Goal: Task Accomplishment & Management: Complete application form

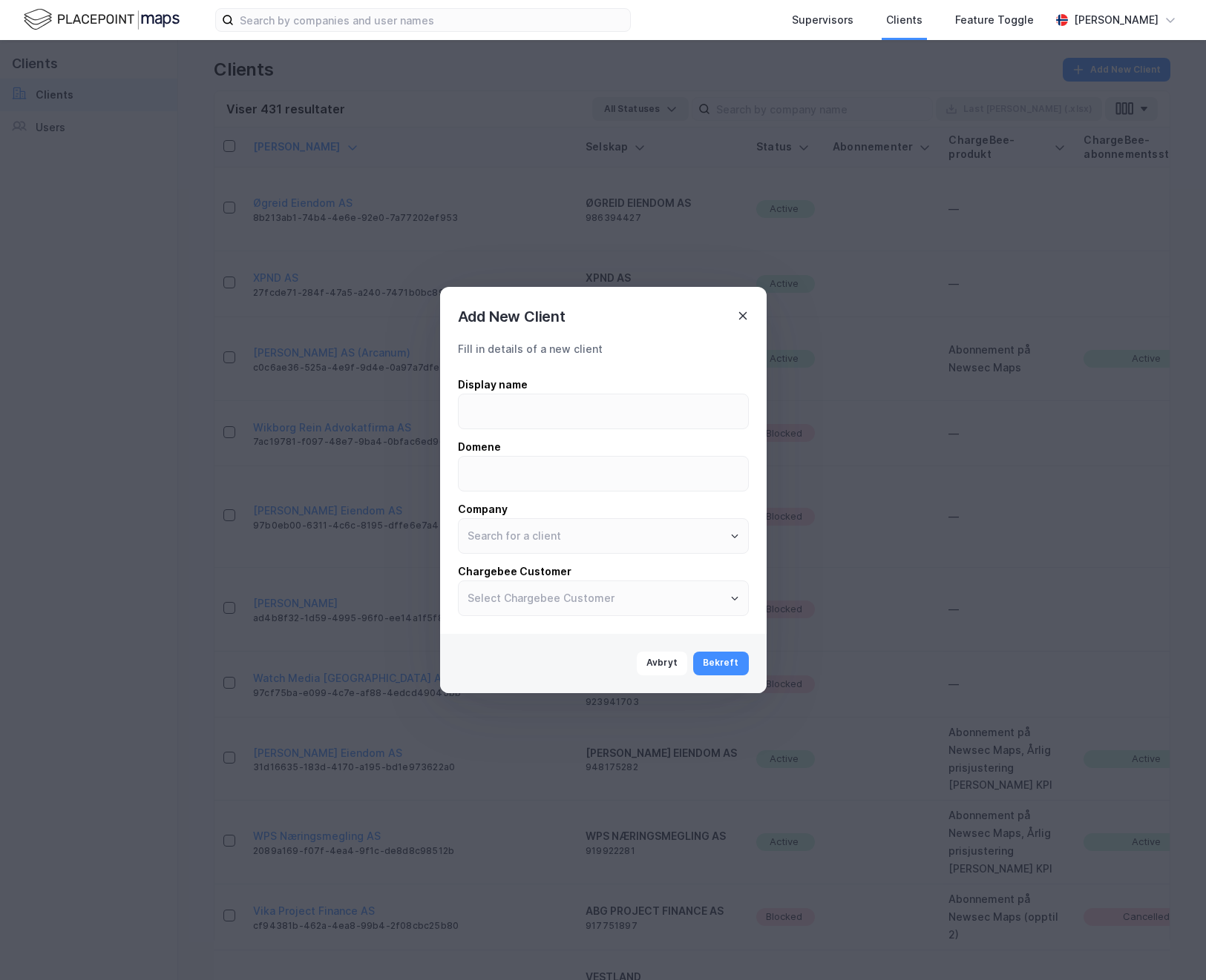
click at [742, 310] on icon at bounding box center [743, 316] width 12 height 12
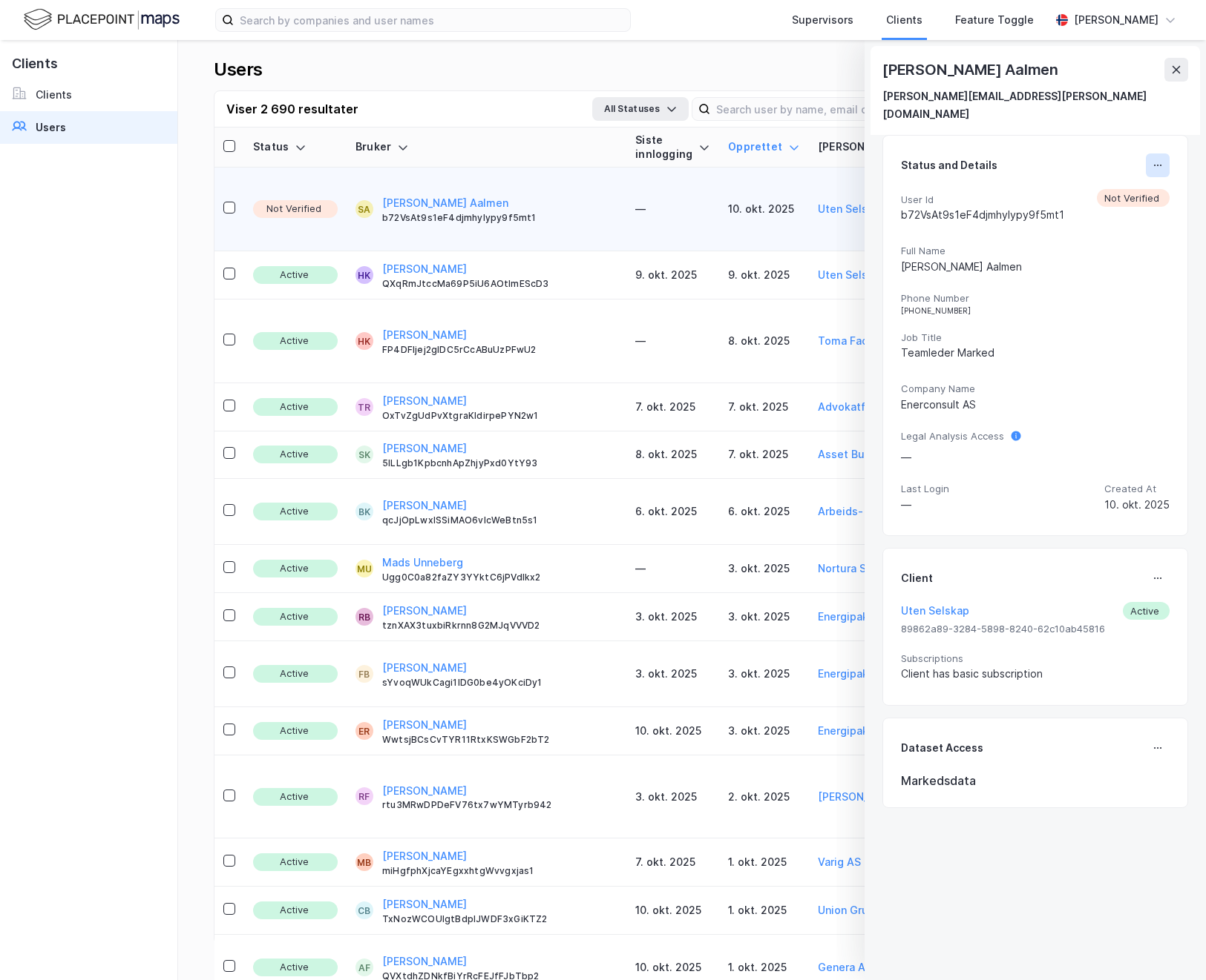
click at [1160, 160] on icon at bounding box center [1158, 166] width 12 height 12
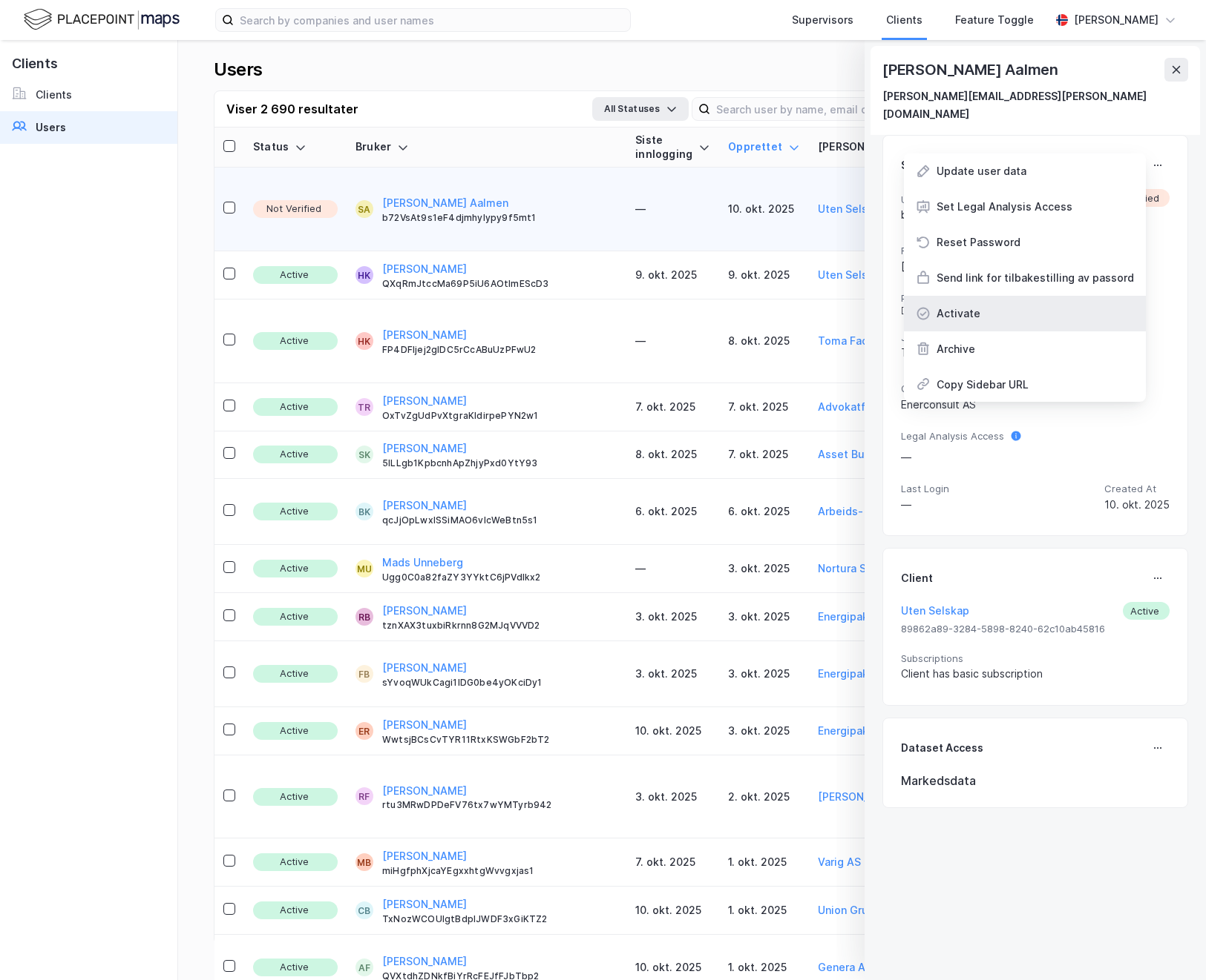
click at [966, 304] on div "Activate" at bounding box center [958, 313] width 44 height 18
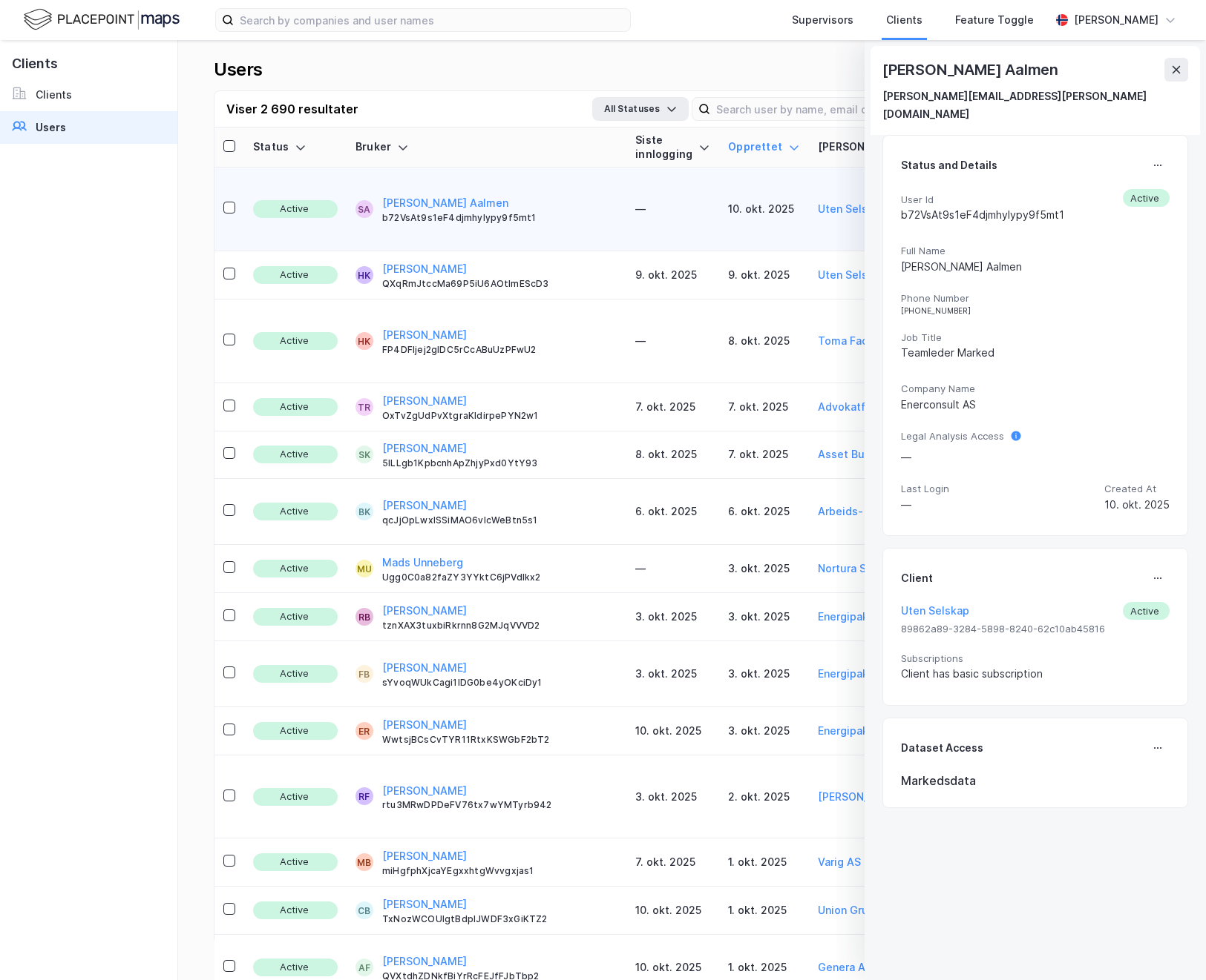
click at [599, 64] on div "Users Add New User" at bounding box center [692, 74] width 957 height 32
click at [1181, 64] on icon at bounding box center [1176, 70] width 12 height 12
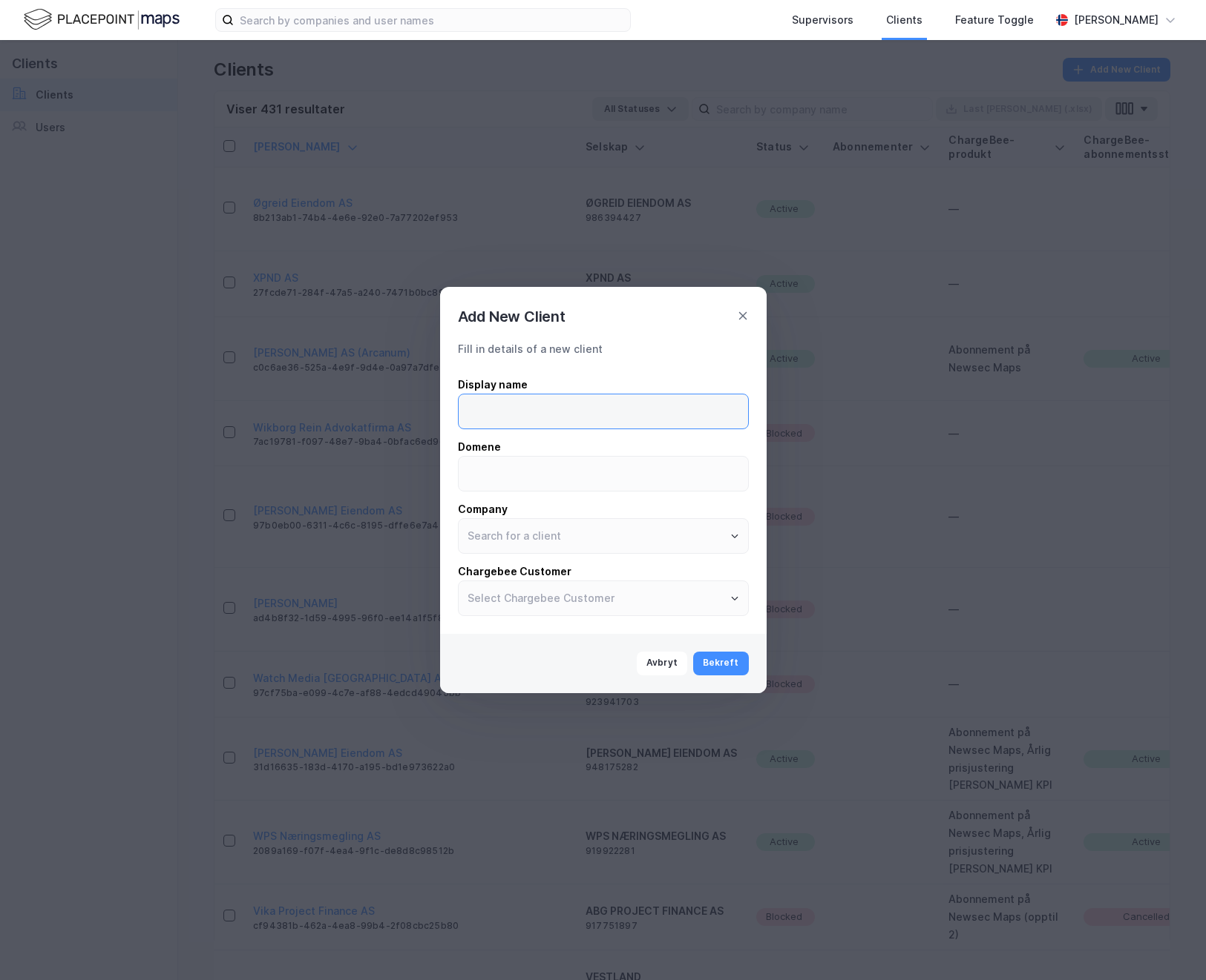
click at [511, 427] on input at bounding box center [603, 411] width 290 height 34
type input "Enerconsult AS"
click at [721, 664] on button "Bekreft" at bounding box center [720, 663] width 55 height 24
